Goal: Check status: Check status

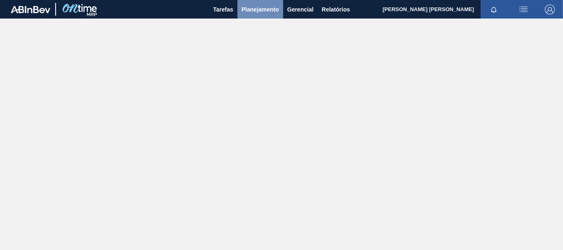
click at [251, 10] on span "Planejamento" at bounding box center [259, 10] width 37 height 10
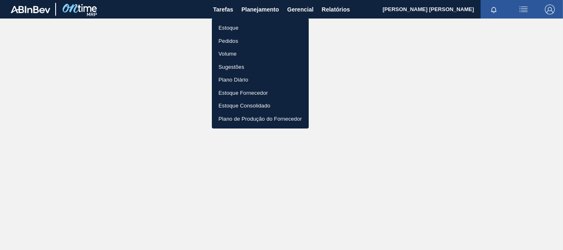
click at [237, 38] on li "Pedidos" at bounding box center [260, 41] width 97 height 13
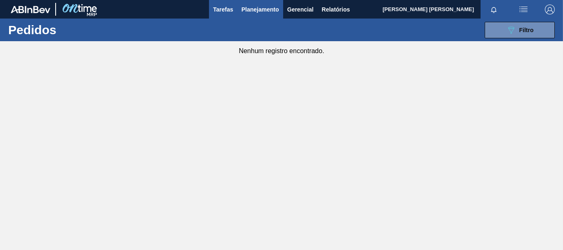
click at [224, 11] on span "Tarefas" at bounding box center [223, 10] width 20 height 10
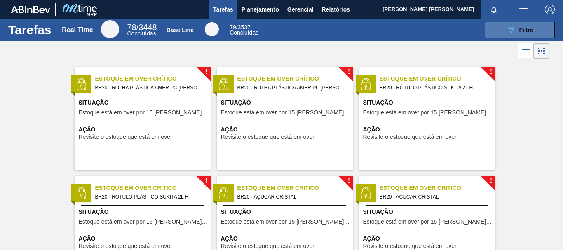
click at [520, 32] on span "Filtro" at bounding box center [526, 30] width 14 height 7
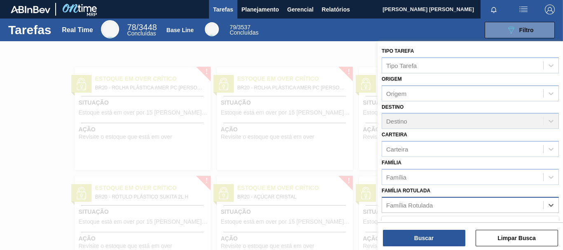
click at [407, 206] on div "Família Rotulada" at bounding box center [409, 204] width 47 height 7
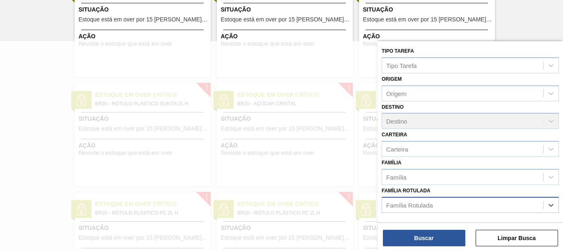
click at [407, 206] on div "Família Rotulada" at bounding box center [409, 204] width 47 height 7
click at [552, 206] on icon at bounding box center [551, 205] width 8 height 8
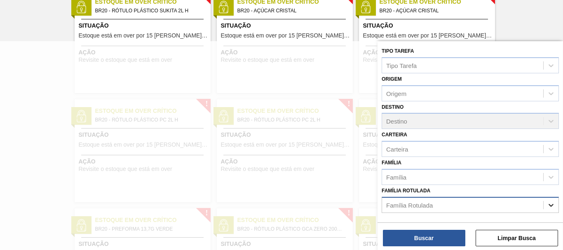
click at [552, 206] on icon at bounding box center [551, 205] width 8 height 8
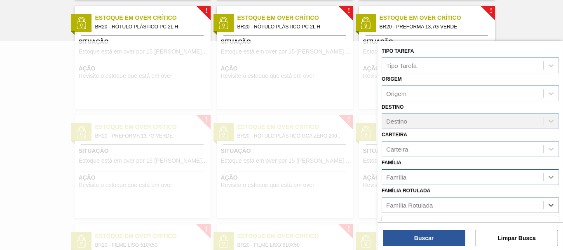
scroll to position [344, 0]
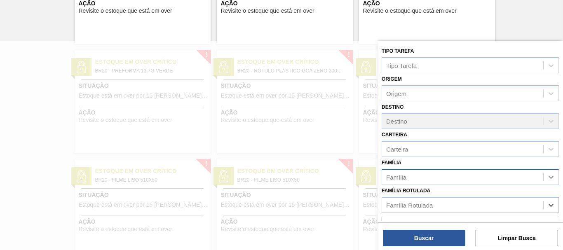
click at [550, 176] on icon at bounding box center [551, 177] width 8 height 8
click at [528, 158] on div "Família Select is focused ,type to refine list, press Down to open the menu, pr…" at bounding box center [469, 171] width 177 height 28
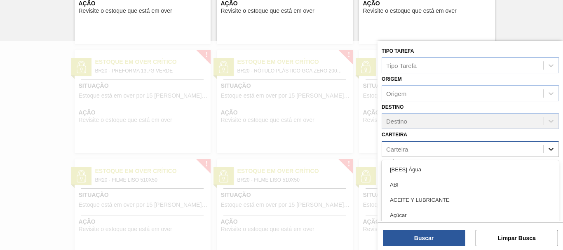
click at [555, 154] on div at bounding box center [550, 149] width 15 height 15
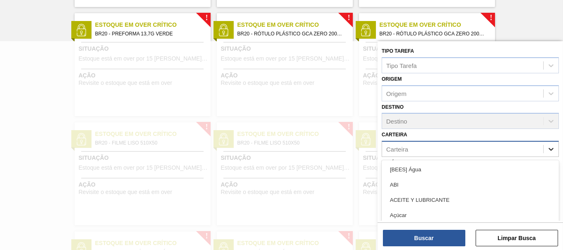
click at [555, 154] on div at bounding box center [550, 149] width 15 height 15
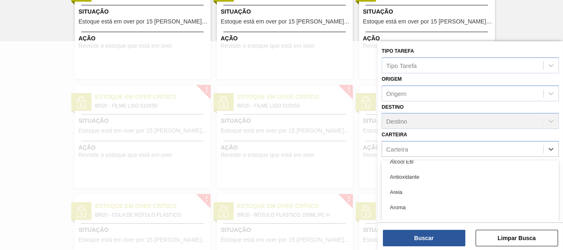
scroll to position [288, 0]
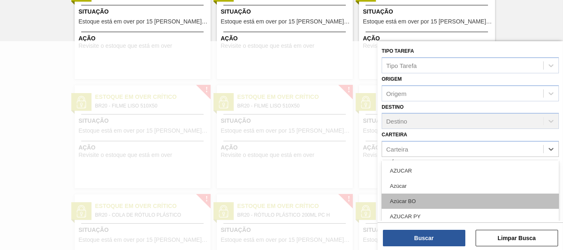
type input "p"
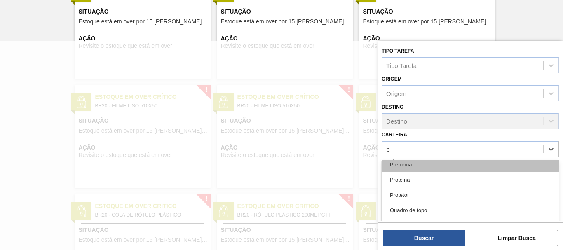
click at [421, 167] on div "Preforma" at bounding box center [469, 164] width 177 height 15
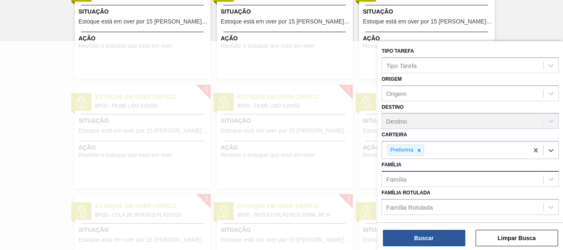
click at [462, 175] on div "Família" at bounding box center [462, 179] width 161 height 12
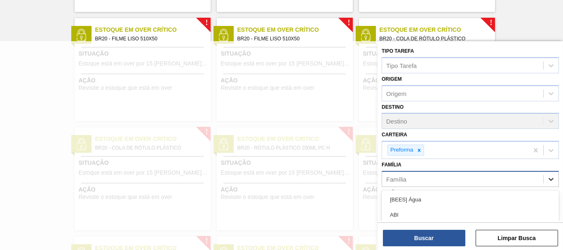
click at [553, 178] on icon at bounding box center [551, 179] width 8 height 8
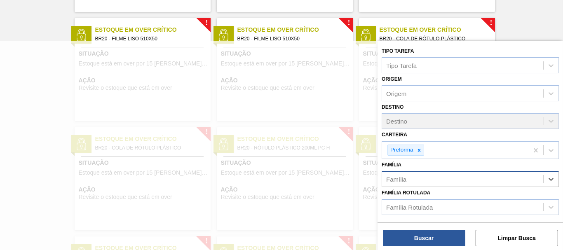
click at [538, 181] on div "Família" at bounding box center [462, 179] width 161 height 12
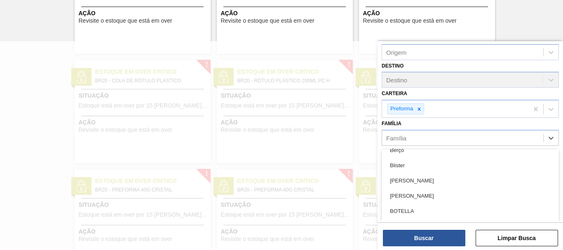
scroll to position [0, 0]
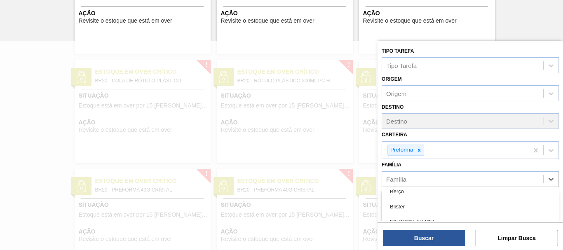
click at [269, 150] on div at bounding box center [281, 166] width 563 height 250
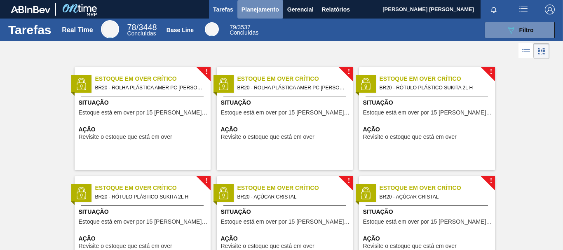
click at [257, 14] on span "Planejamento" at bounding box center [259, 10] width 37 height 10
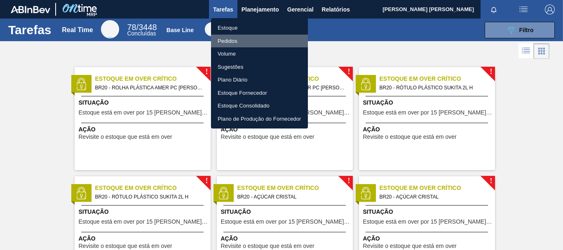
click at [236, 43] on li "Pedidos" at bounding box center [259, 41] width 97 height 13
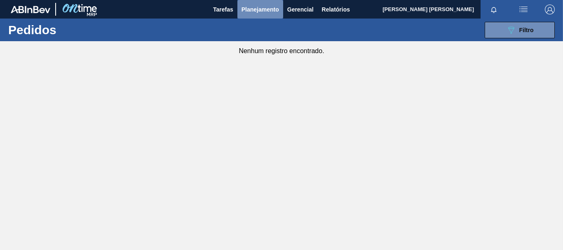
click at [267, 13] on span "Planejamento" at bounding box center [259, 10] width 37 height 10
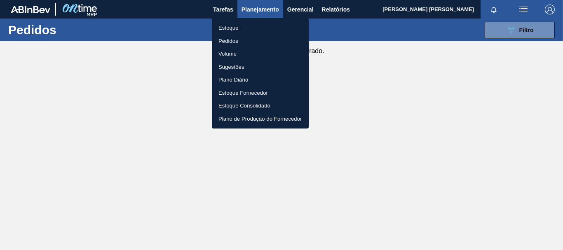
click at [228, 78] on li "Plano Diário" at bounding box center [260, 79] width 97 height 13
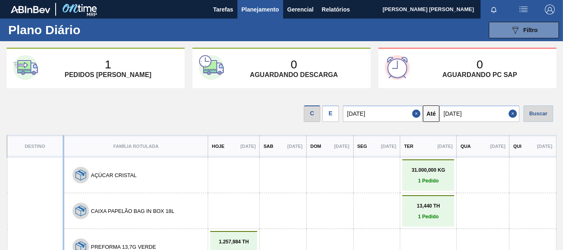
scroll to position [41, 0]
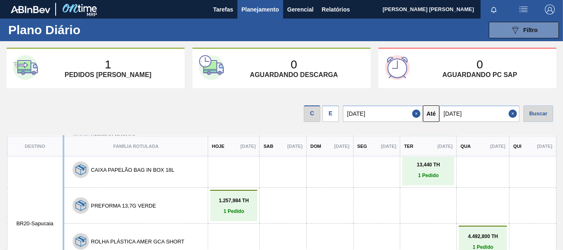
click at [222, 202] on p "1.257,984 TH" at bounding box center [233, 201] width 43 height 6
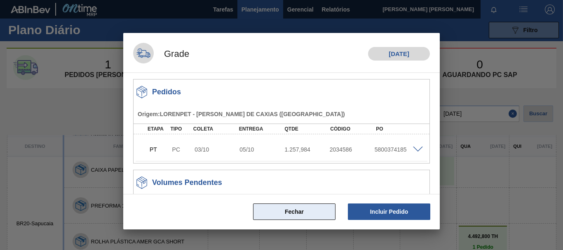
click at [308, 215] on button "Fechar" at bounding box center [294, 212] width 82 height 16
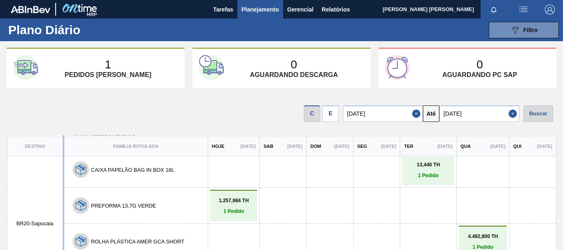
click at [217, 203] on p "1.257,984 TH" at bounding box center [233, 201] width 43 height 6
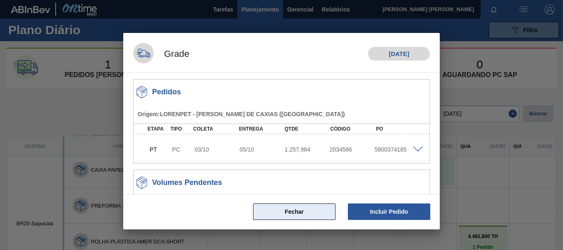
click at [311, 213] on button "Fechar" at bounding box center [294, 212] width 82 height 16
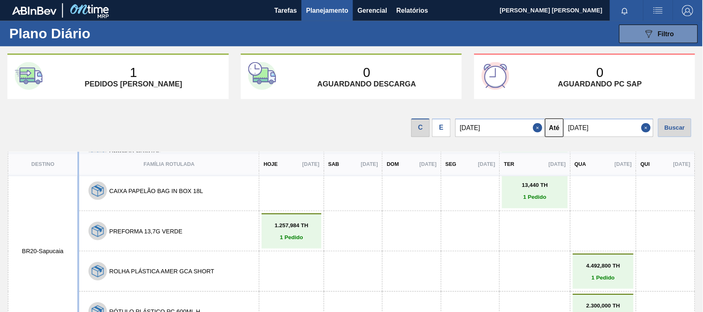
scroll to position [23, 0]
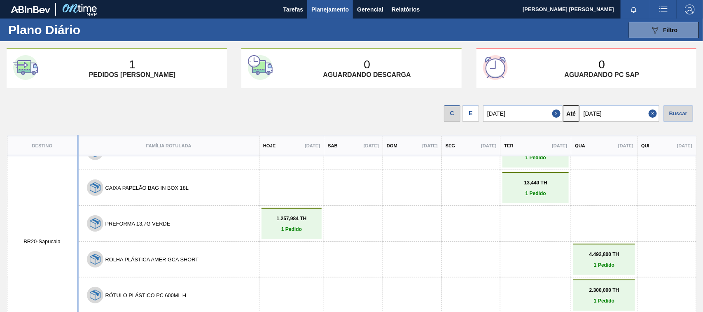
click at [526, 232] on div at bounding box center [536, 224] width 62 height 26
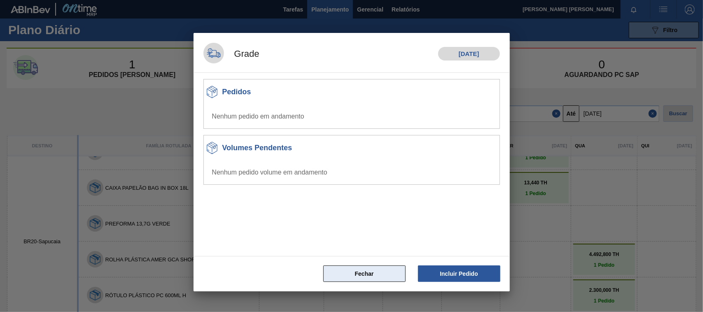
click at [394, 250] on button "Fechar" at bounding box center [364, 274] width 82 height 16
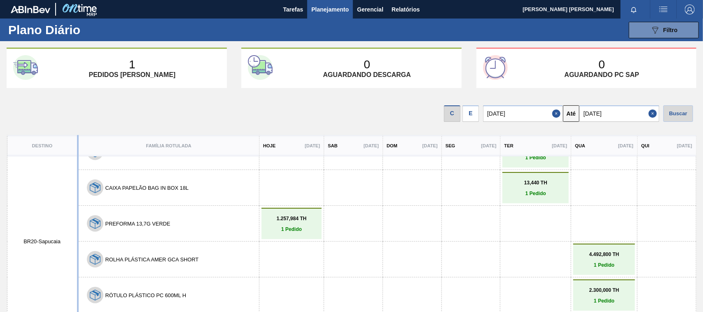
click at [562, 112] on button "Close" at bounding box center [654, 113] width 11 height 16
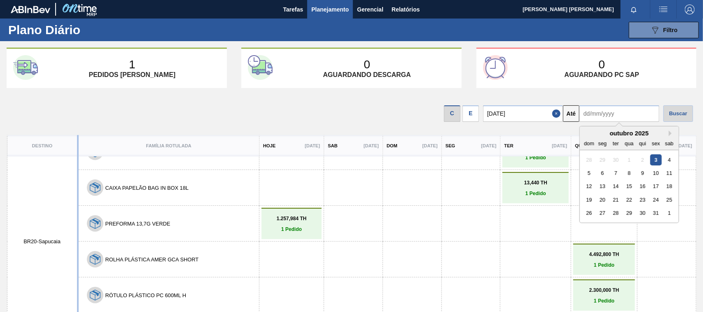
click at [562, 116] on input "text" at bounding box center [620, 113] width 80 height 16
click at [562, 186] on div "14" at bounding box center [616, 186] width 11 height 11
type input "[DATE]"
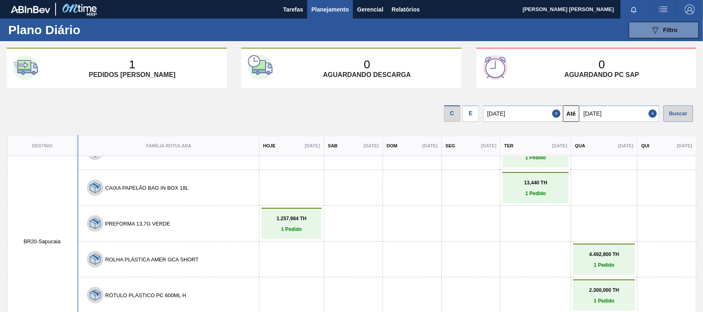
click at [562, 114] on div "Buscar" at bounding box center [679, 113] width 30 height 16
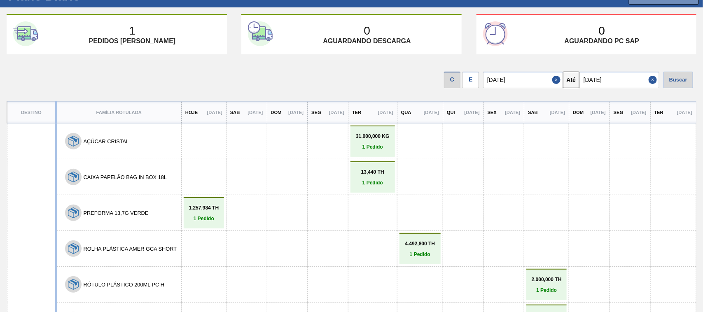
click at [187, 205] on p "1.257,984 TH" at bounding box center [204, 208] width 36 height 6
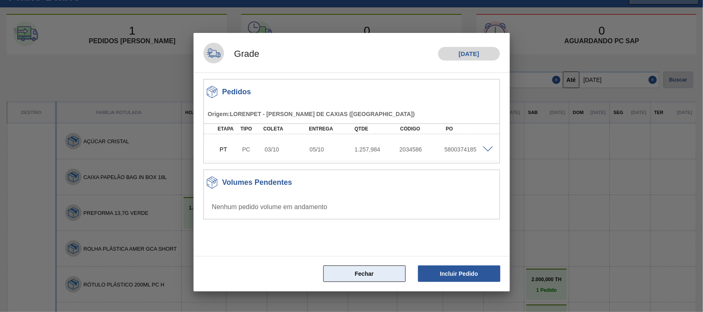
click at [382, 250] on button "Fechar" at bounding box center [364, 274] width 82 height 16
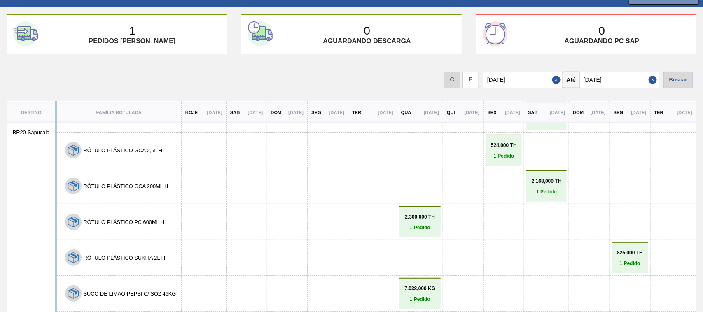
scroll to position [236, 0]
